Goal: Task Accomplishment & Management: Manage account settings

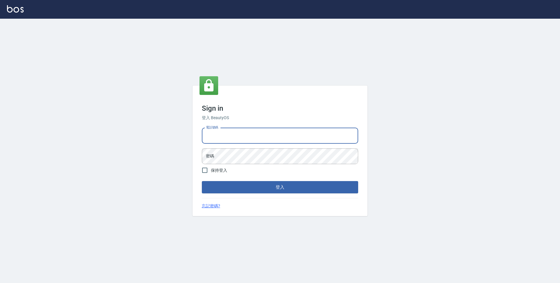
click at [286, 139] on input "電話號碼" at bounding box center [280, 136] width 156 height 16
type input "0423939755"
click at [202, 181] on button "登入" at bounding box center [280, 187] width 156 height 12
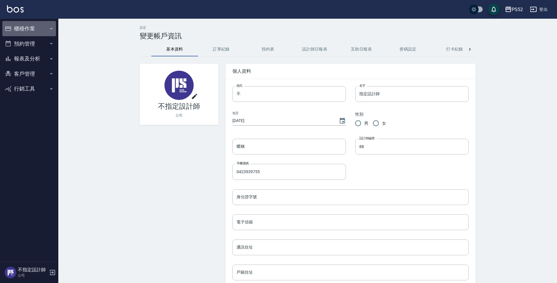
click at [24, 29] on button "櫃檯作業" at bounding box center [29, 28] width 54 height 15
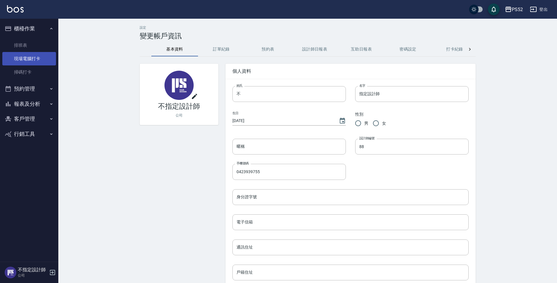
click at [34, 57] on link "現場電腦打卡" at bounding box center [29, 58] width 54 height 13
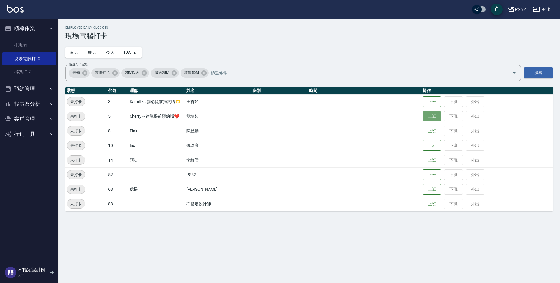
click at [431, 119] on button "上班" at bounding box center [431, 116] width 19 height 10
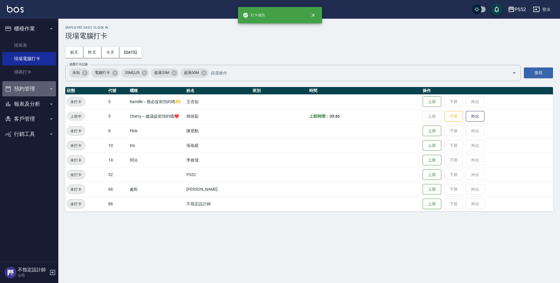
click at [34, 92] on button "預約管理" at bounding box center [29, 88] width 54 height 15
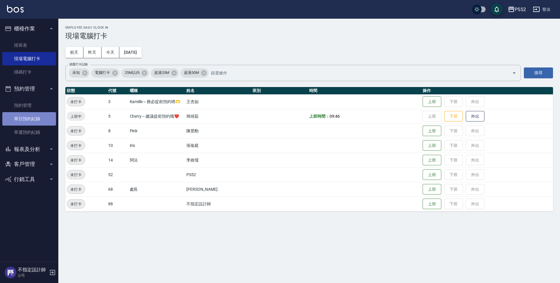
click at [41, 120] on link "單日預約紀錄" at bounding box center [29, 118] width 54 height 13
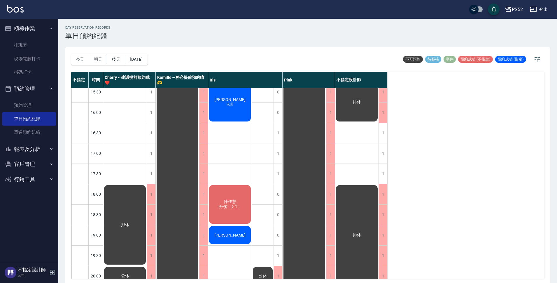
scroll to position [223, 0]
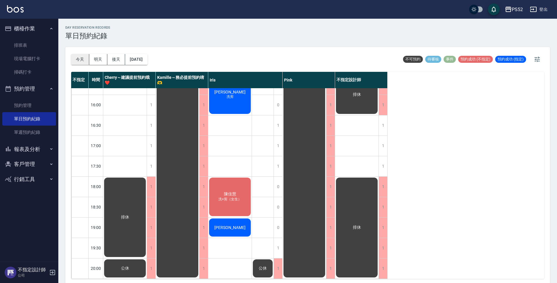
click at [85, 58] on button "今天" at bounding box center [80, 59] width 18 height 11
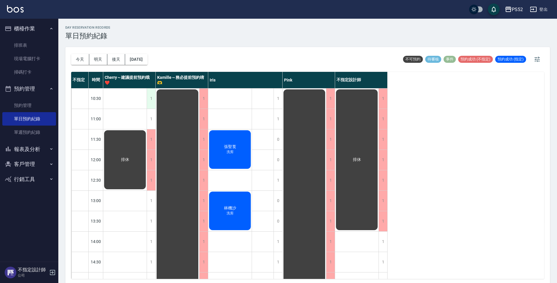
click at [148, 100] on div "1" at bounding box center [151, 98] width 9 height 20
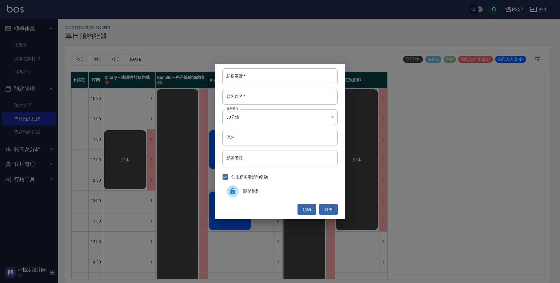
click at [256, 188] on span "關閉預約" at bounding box center [288, 191] width 90 height 6
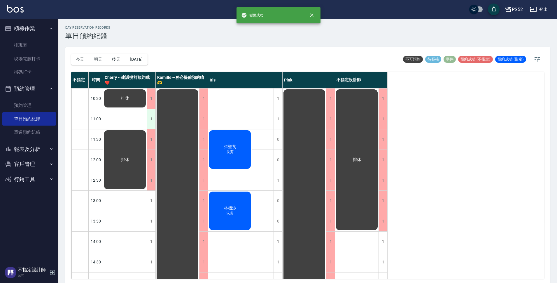
click at [149, 120] on div "1" at bounding box center [151, 119] width 9 height 20
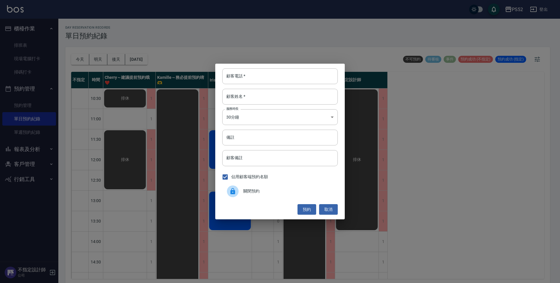
click at [267, 190] on span "關閉預約" at bounding box center [288, 191] width 90 height 6
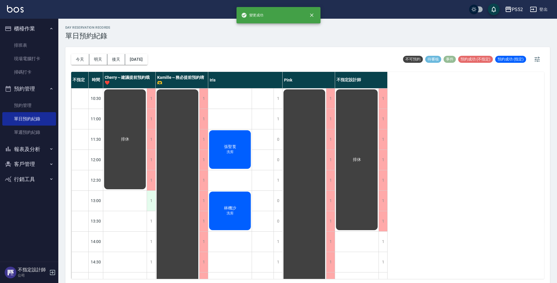
click at [148, 206] on div "1" at bounding box center [151, 200] width 9 height 20
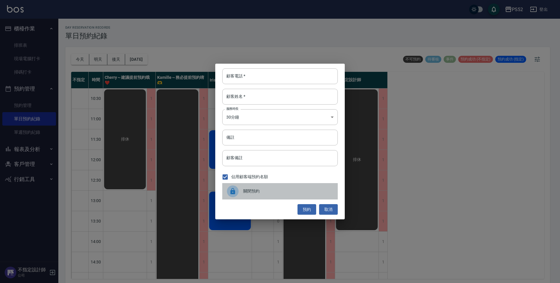
click at [255, 188] on span "關閉預約" at bounding box center [288, 191] width 90 height 6
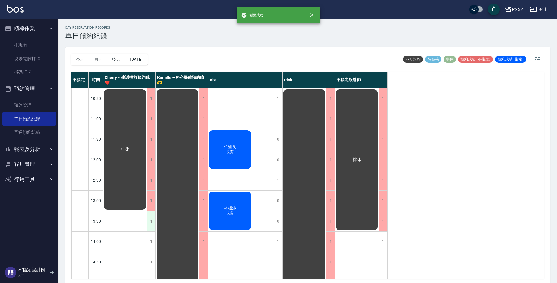
click at [150, 226] on div "1" at bounding box center [151, 221] width 9 height 20
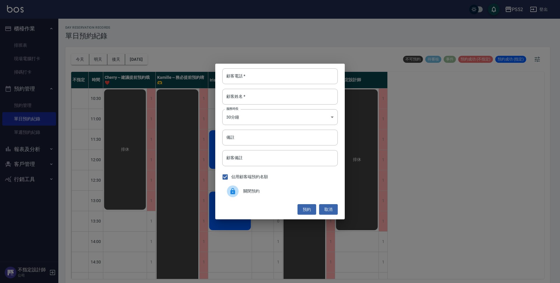
click at [258, 187] on div "關閉預約" at bounding box center [279, 191] width 115 height 16
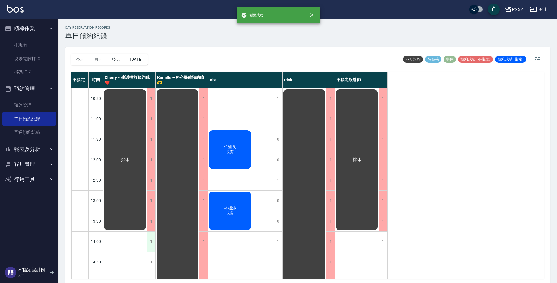
click at [150, 241] on div "1" at bounding box center [151, 241] width 9 height 20
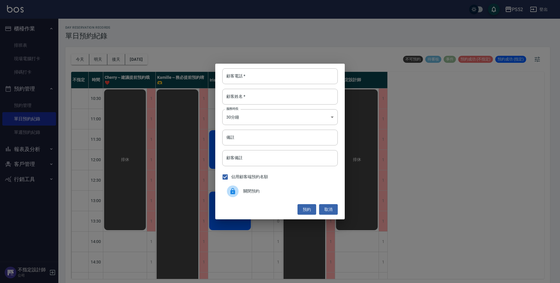
click at [260, 191] on span "關閉預約" at bounding box center [288, 191] width 90 height 6
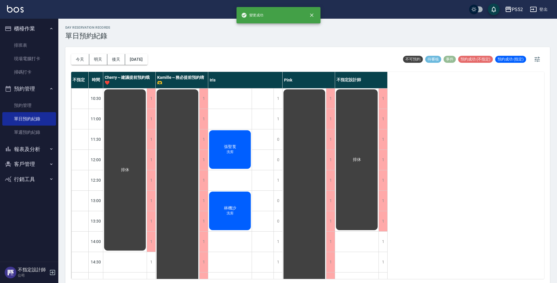
click at [150, 265] on div "1" at bounding box center [151, 262] width 9 height 20
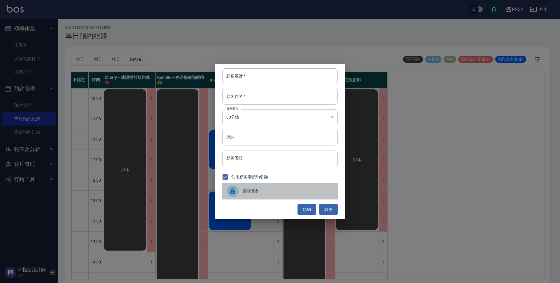
click at [272, 195] on div "關閉預約" at bounding box center [279, 191] width 115 height 16
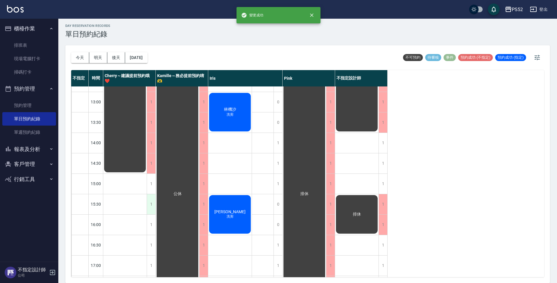
scroll to position [97, 0]
click at [155, 187] on div "1" at bounding box center [151, 183] width 9 height 20
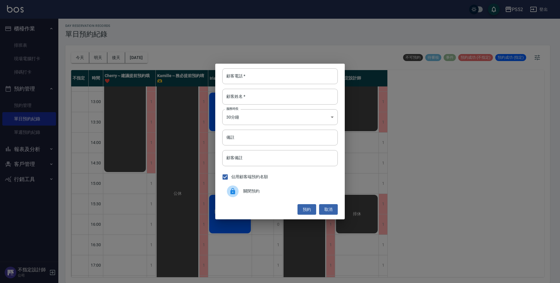
click at [241, 193] on div at bounding box center [235, 191] width 16 height 12
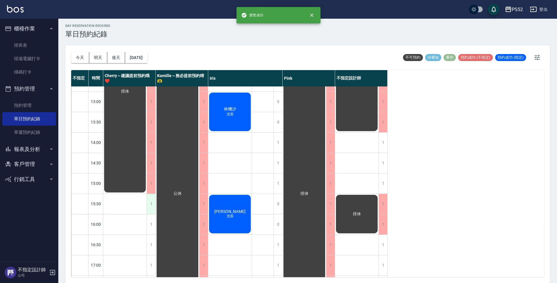
click at [150, 204] on div "1" at bounding box center [151, 204] width 9 height 20
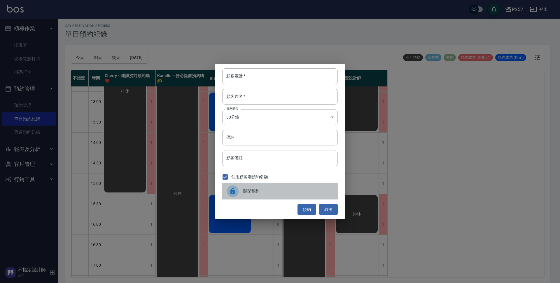
click at [228, 189] on div at bounding box center [233, 191] width 12 height 12
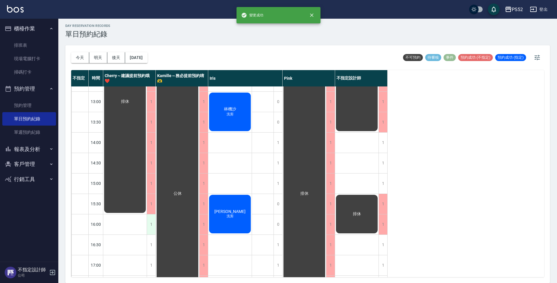
click at [153, 220] on div "1" at bounding box center [151, 224] width 9 height 20
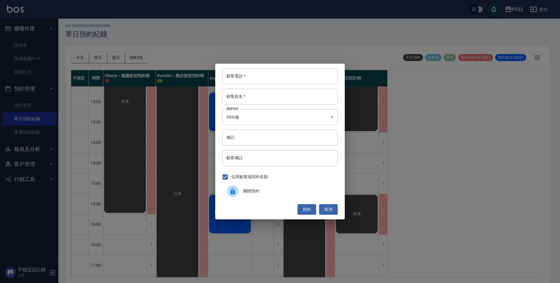
click at [244, 184] on div "關閉預約" at bounding box center [279, 191] width 115 height 16
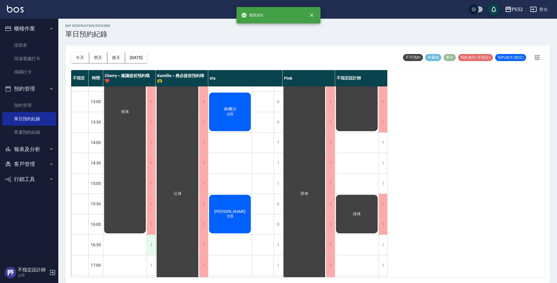
click at [150, 240] on div "1" at bounding box center [151, 244] width 9 height 20
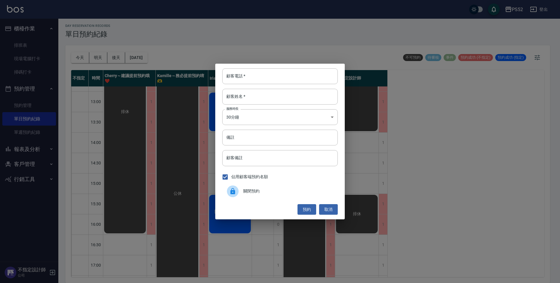
click at [290, 185] on div "關閉預約" at bounding box center [279, 191] width 115 height 16
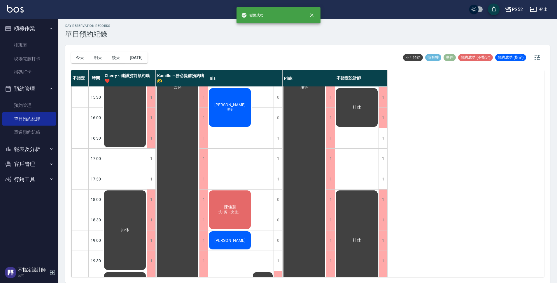
scroll to position [204, 0]
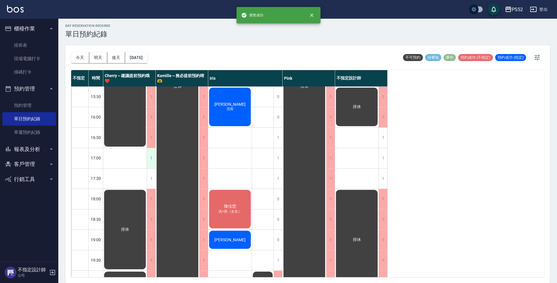
click at [154, 158] on div "1" at bounding box center [151, 158] width 9 height 20
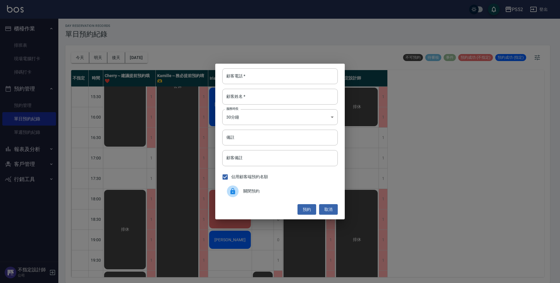
click at [247, 192] on span "關閉預約" at bounding box center [288, 191] width 90 height 6
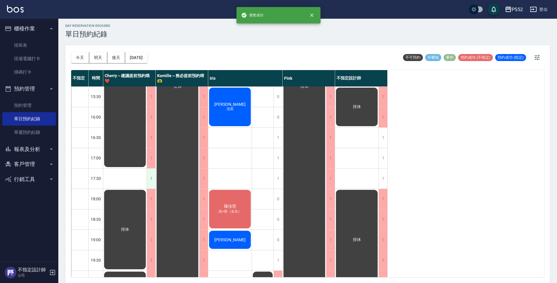
click at [154, 178] on div "1" at bounding box center [151, 178] width 9 height 20
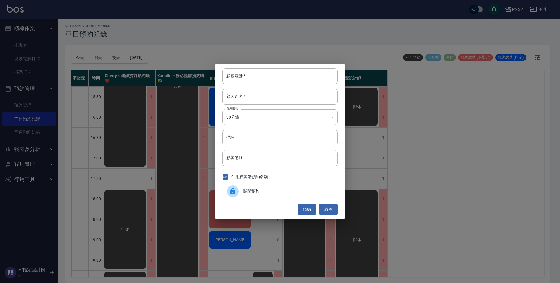
click at [267, 191] on span "關閉預約" at bounding box center [288, 191] width 90 height 6
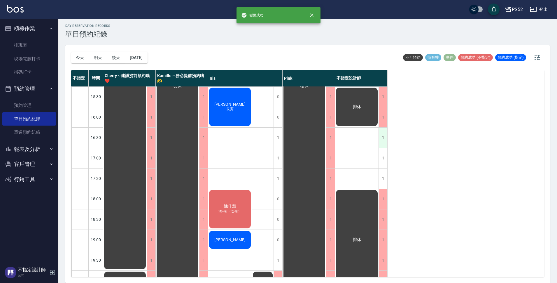
click at [385, 144] on div "1" at bounding box center [382, 137] width 9 height 20
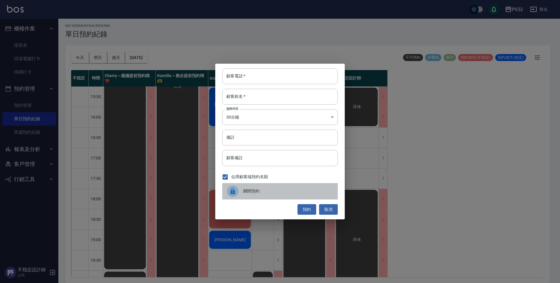
click at [292, 187] on div "關閉預約" at bounding box center [279, 191] width 115 height 16
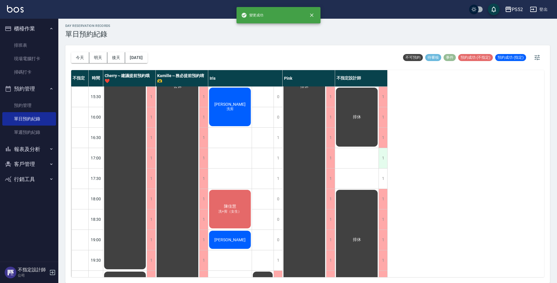
click at [383, 157] on div "1" at bounding box center [382, 158] width 9 height 20
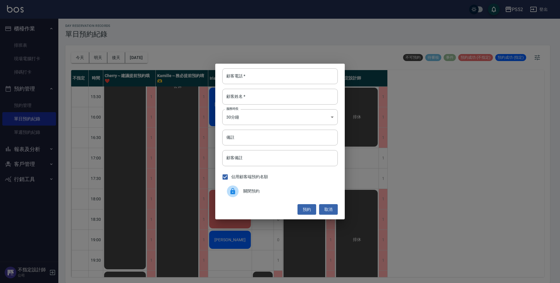
click at [306, 183] on div "關閉預約" at bounding box center [279, 191] width 115 height 16
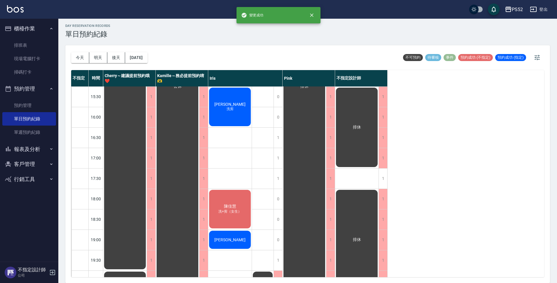
click at [384, 177] on div "1" at bounding box center [382, 178] width 9 height 20
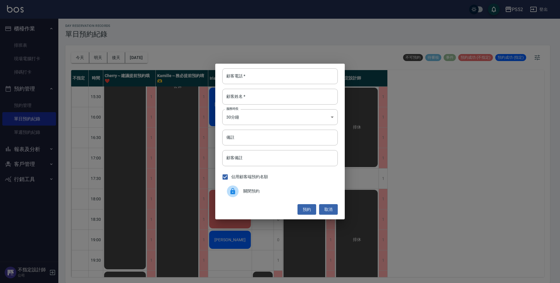
click at [294, 190] on span "關閉預約" at bounding box center [288, 191] width 90 height 6
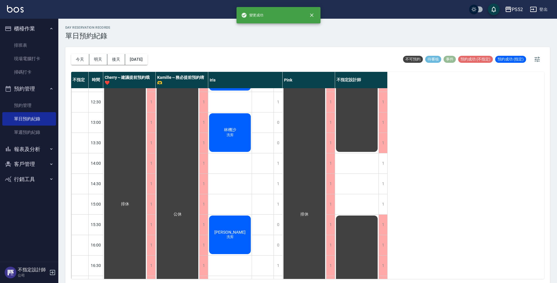
scroll to position [78, 0]
click at [385, 157] on div "1" at bounding box center [382, 163] width 9 height 20
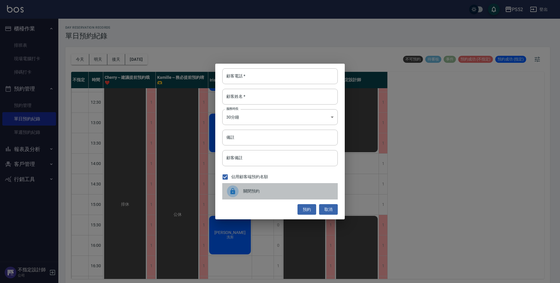
click at [264, 188] on span "關閉預約" at bounding box center [288, 191] width 90 height 6
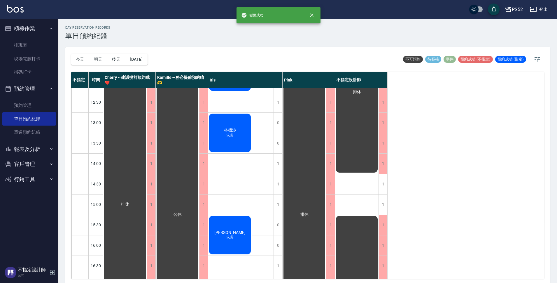
click at [383, 178] on div "1" at bounding box center [382, 184] width 9 height 20
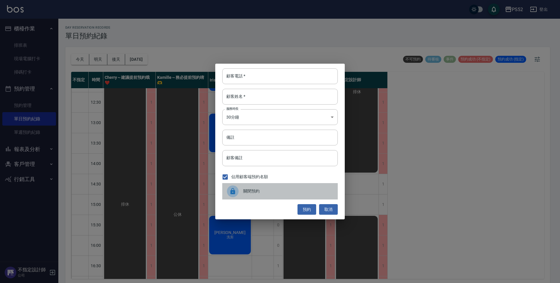
click at [283, 193] on span "關閉預約" at bounding box center [288, 191] width 90 height 6
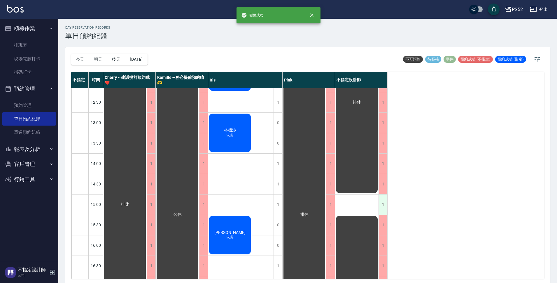
click at [382, 199] on div "1" at bounding box center [382, 204] width 9 height 20
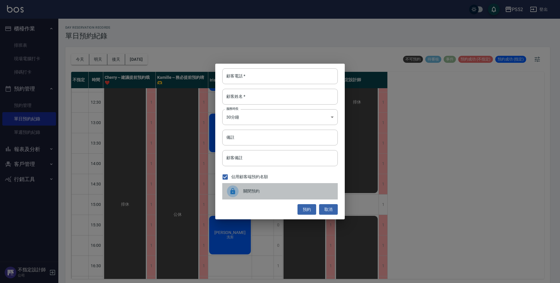
click at [313, 187] on div "關閉預約" at bounding box center [279, 191] width 115 height 16
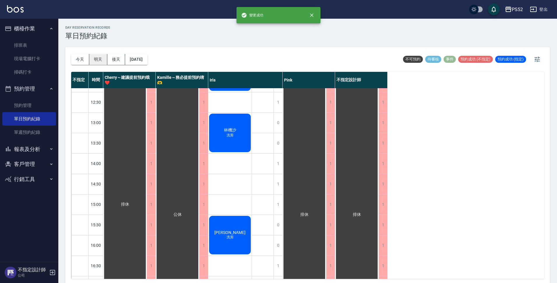
click at [98, 59] on button "明天" at bounding box center [98, 59] width 18 height 11
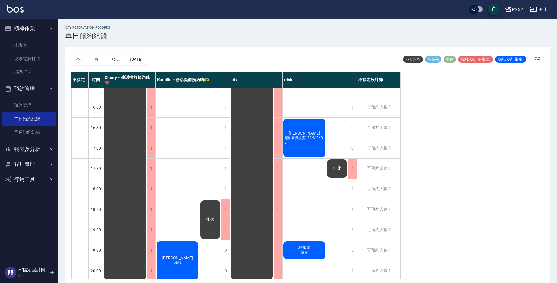
scroll to position [223, 0]
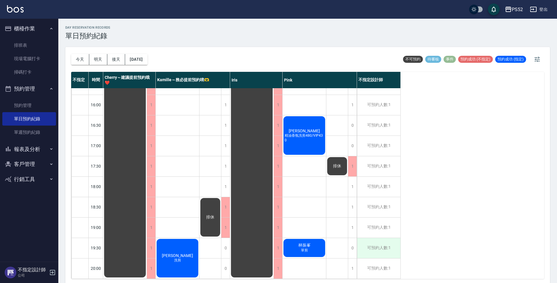
click at [394, 246] on div "可預約人數:1" at bounding box center [378, 248] width 43 height 20
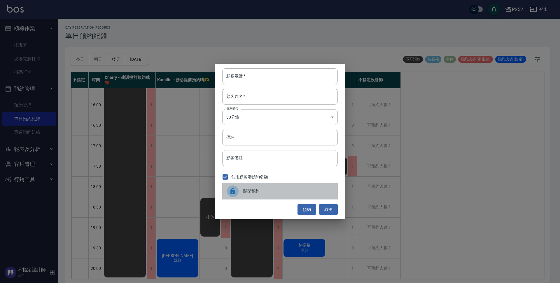
click at [268, 187] on div "關閉預約" at bounding box center [279, 191] width 115 height 16
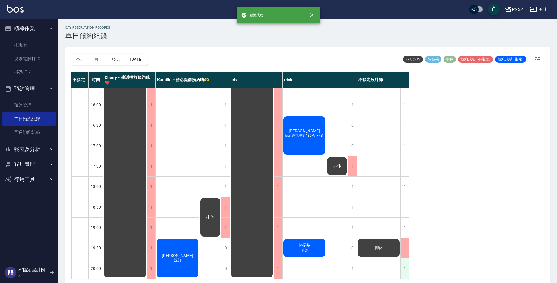
click at [406, 264] on div "1" at bounding box center [404, 268] width 9 height 20
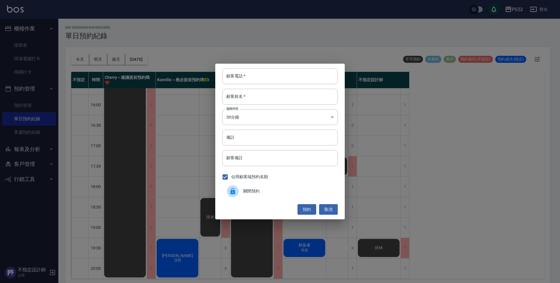
click at [297, 196] on div "關閉預約" at bounding box center [279, 191] width 115 height 16
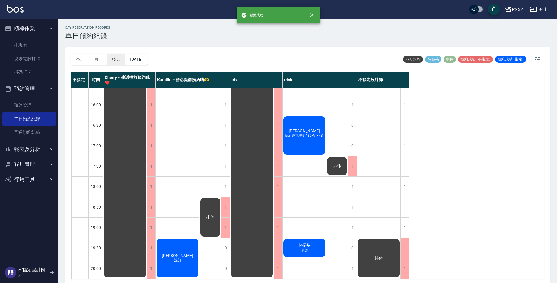
click at [120, 60] on button "後天" at bounding box center [116, 59] width 18 height 11
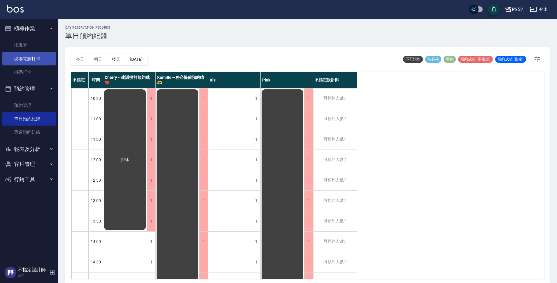
click at [43, 59] on link "現場電腦打卡" at bounding box center [29, 58] width 54 height 13
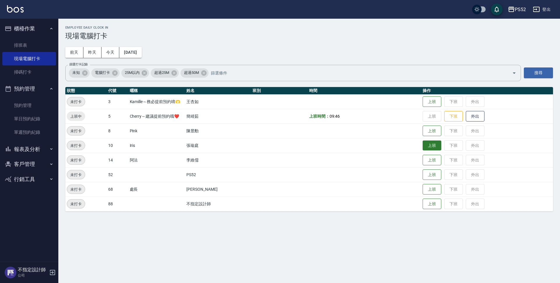
click at [425, 147] on button "上班" at bounding box center [431, 145] width 19 height 10
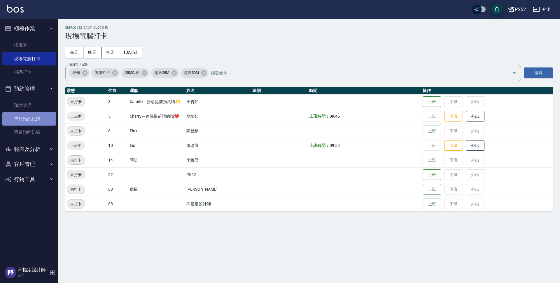
click at [36, 117] on link "單日預約紀錄" at bounding box center [29, 118] width 54 height 13
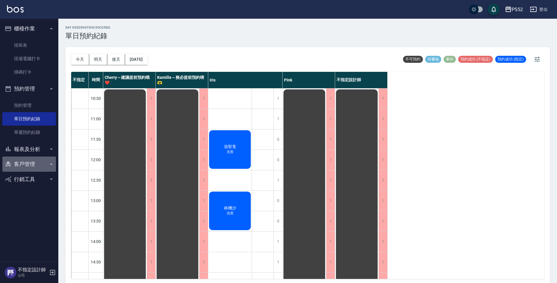
drag, startPoint x: 20, startPoint y: 162, endPoint x: 22, endPoint y: 164, distance: 3.3
click at [22, 163] on button "客戶管理" at bounding box center [29, 163] width 54 height 15
click at [29, 177] on link "客戶列表" at bounding box center [29, 180] width 54 height 13
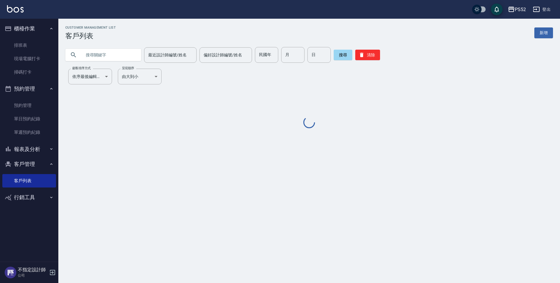
click at [103, 59] on input "text" at bounding box center [109, 55] width 55 height 16
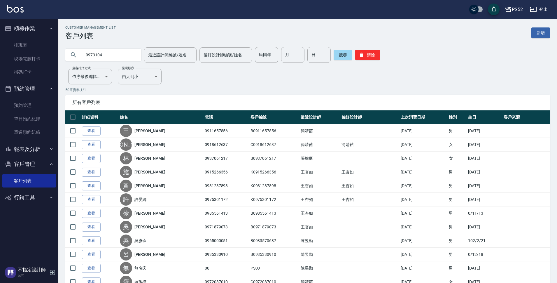
type input "0973104"
